Goal: Check status

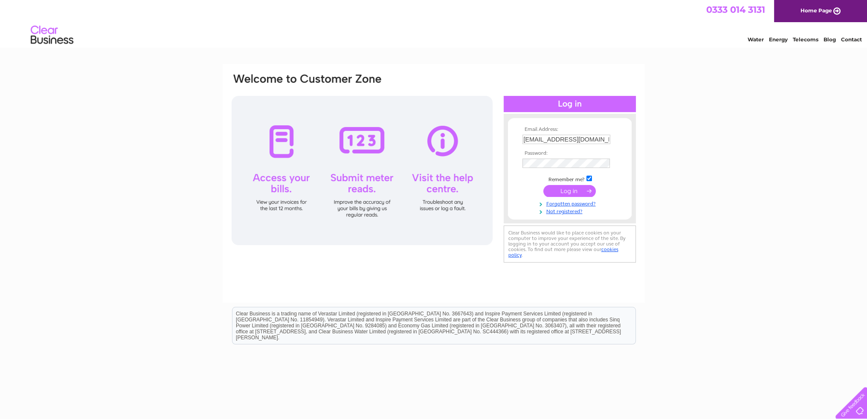
click at [573, 189] on input "submit" at bounding box center [569, 191] width 52 height 12
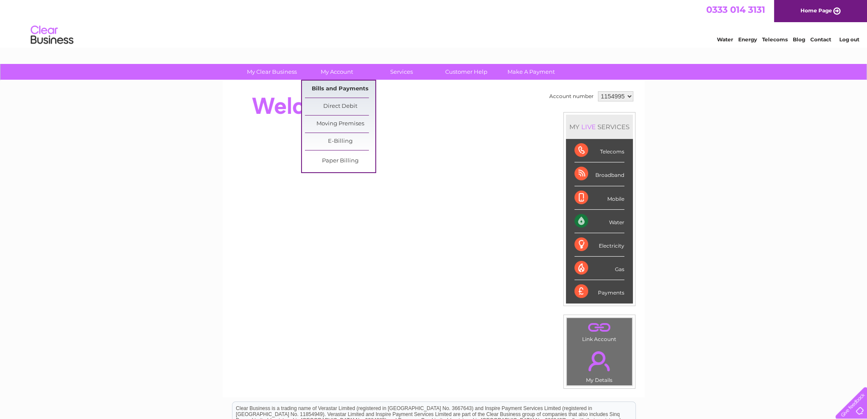
click at [345, 89] on link "Bills and Payments" at bounding box center [340, 89] width 70 height 17
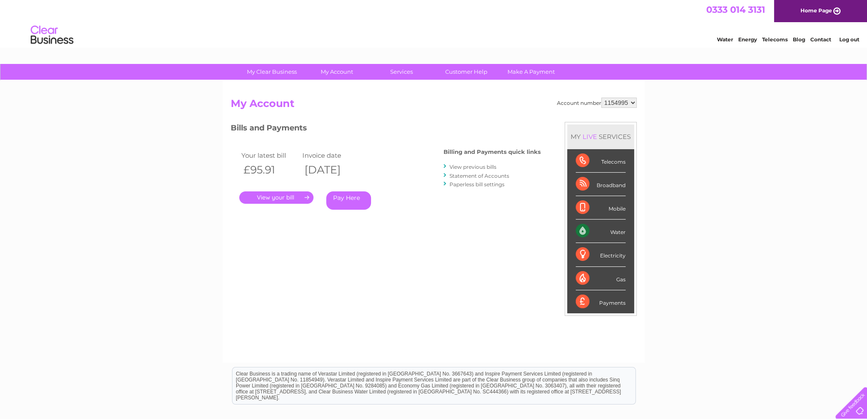
click at [291, 196] on link "." at bounding box center [276, 197] width 74 height 12
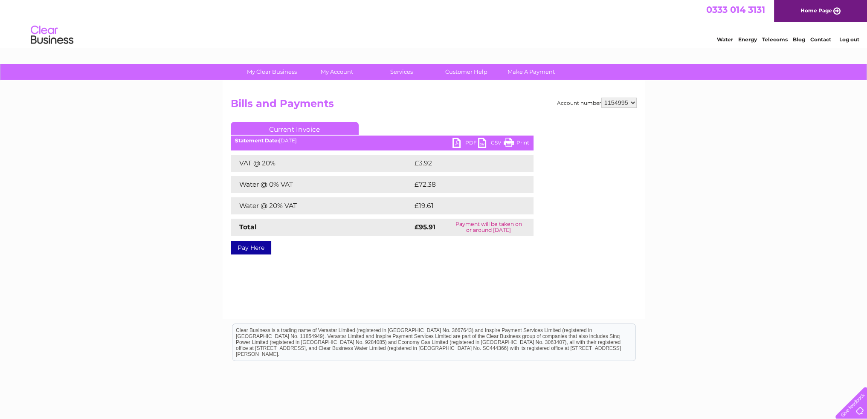
click at [457, 141] on link "PDF" at bounding box center [465, 144] width 26 height 12
